Goal: Task Accomplishment & Management: Manage account settings

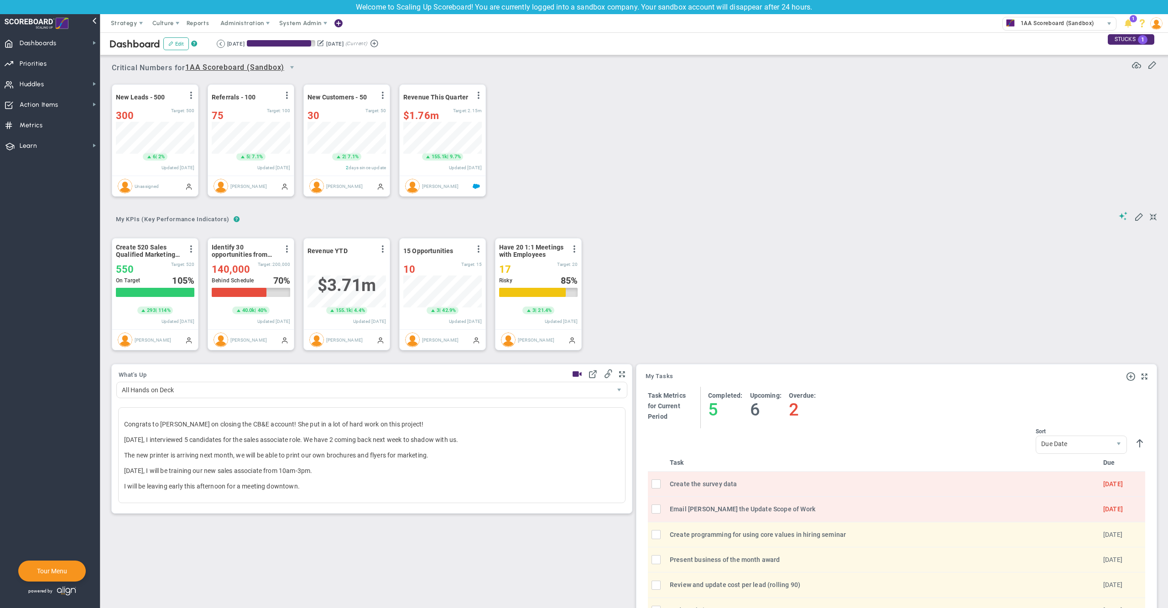
click at [589, 39] on div "Dashboard Edit ? Retrieving period... [DATE] [DATE] (Current)" at bounding box center [634, 43] width 1086 height 23
click at [308, 26] on span "System Admin" at bounding box center [300, 23] width 42 height 7
click at [305, 58] on span "Companies Overview" at bounding box center [327, 60] width 109 height 18
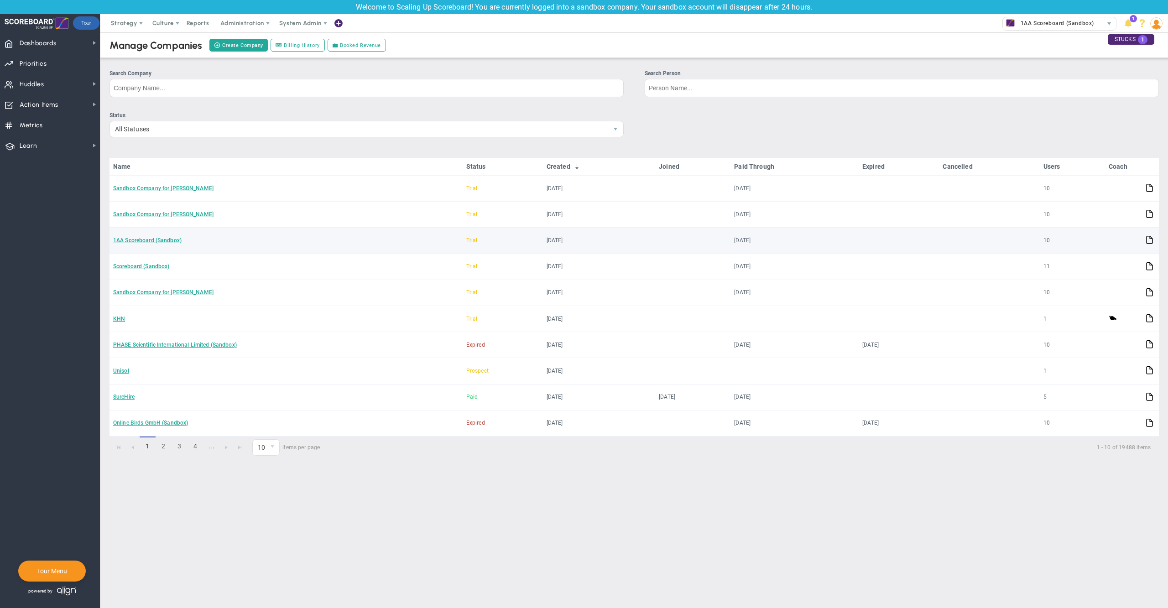
click at [150, 233] on td "1AA Scoreboard (Sandbox)" at bounding box center [285, 241] width 353 height 26
click at [150, 241] on link "1AA Scoreboard (Sandbox)" at bounding box center [147, 240] width 68 height 6
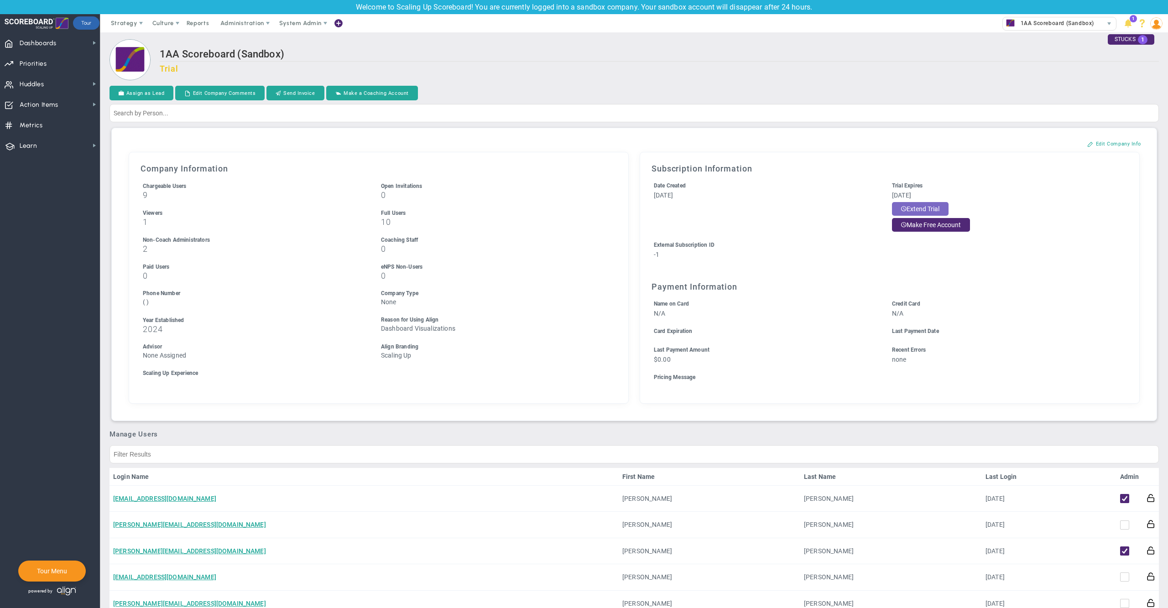
click at [924, 209] on button "Extend Trial" at bounding box center [920, 209] width 57 height 14
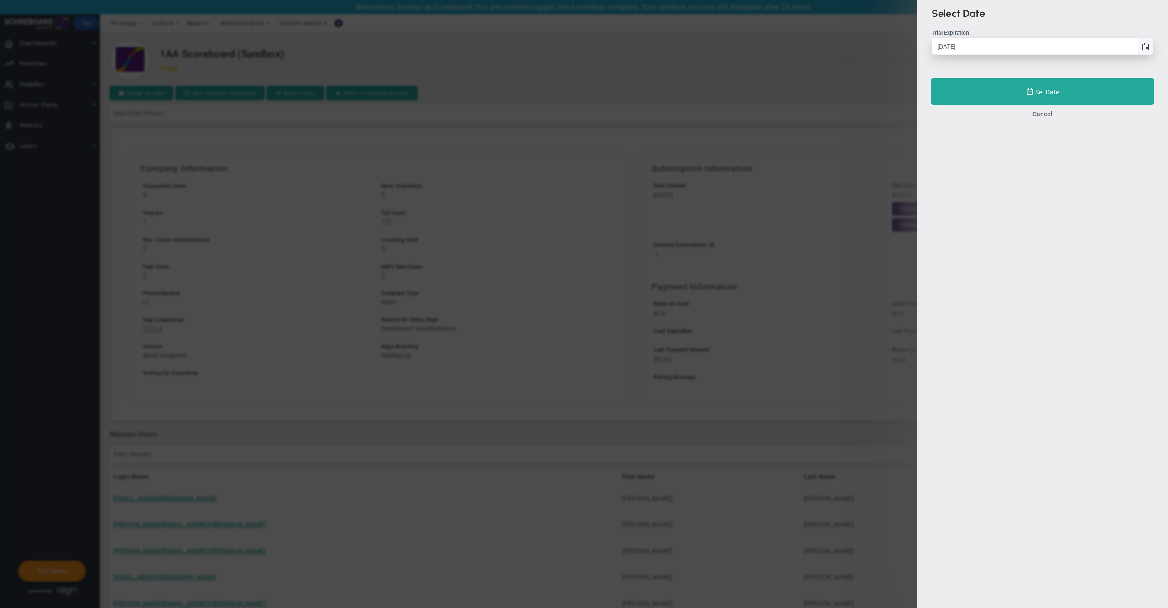
click at [1148, 47] on span "select" at bounding box center [1145, 46] width 7 height 7
click at [1137, 47] on input "[DATE]" at bounding box center [1034, 46] width 205 height 16
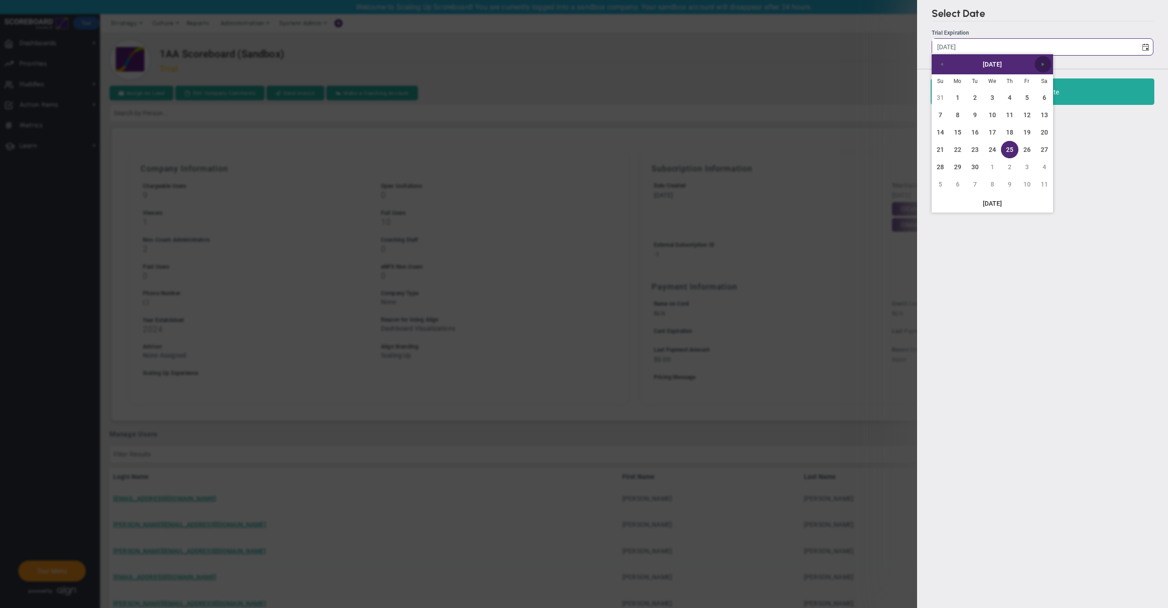
click at [1042, 65] on span "Next" at bounding box center [1042, 64] width 7 height 7
click at [1043, 68] on link "Next" at bounding box center [1043, 64] width 16 height 16
click at [937, 185] on link "30" at bounding box center [940, 184] width 17 height 17
type input "[DATE]"
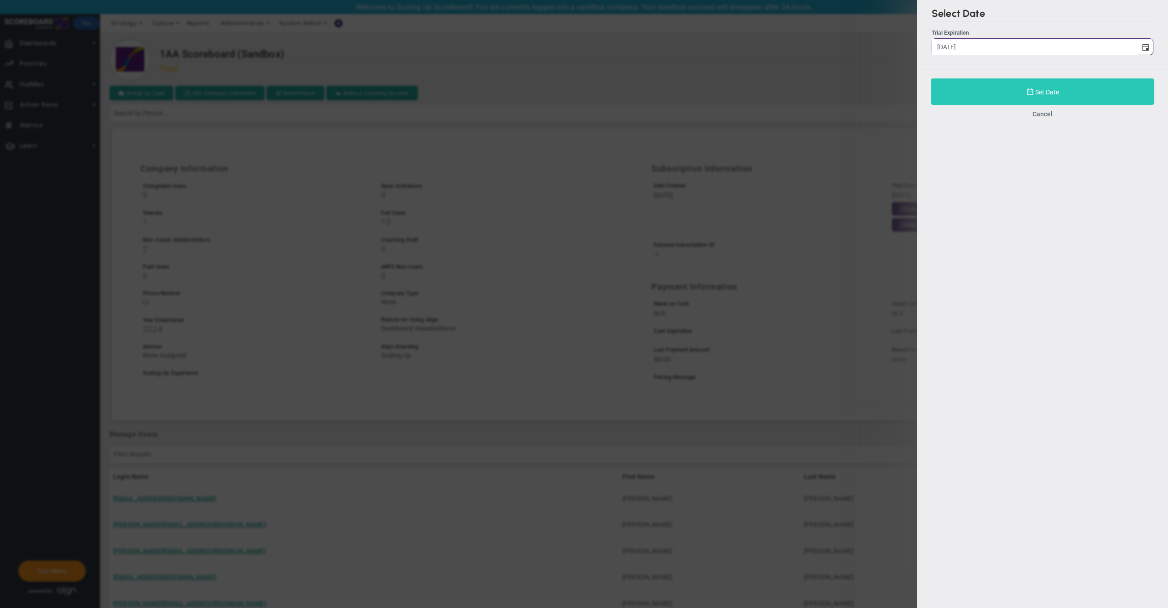
click at [968, 92] on button "Set Date" at bounding box center [1043, 91] width 224 height 26
